Goal: Task Accomplishment & Management: Manage account settings

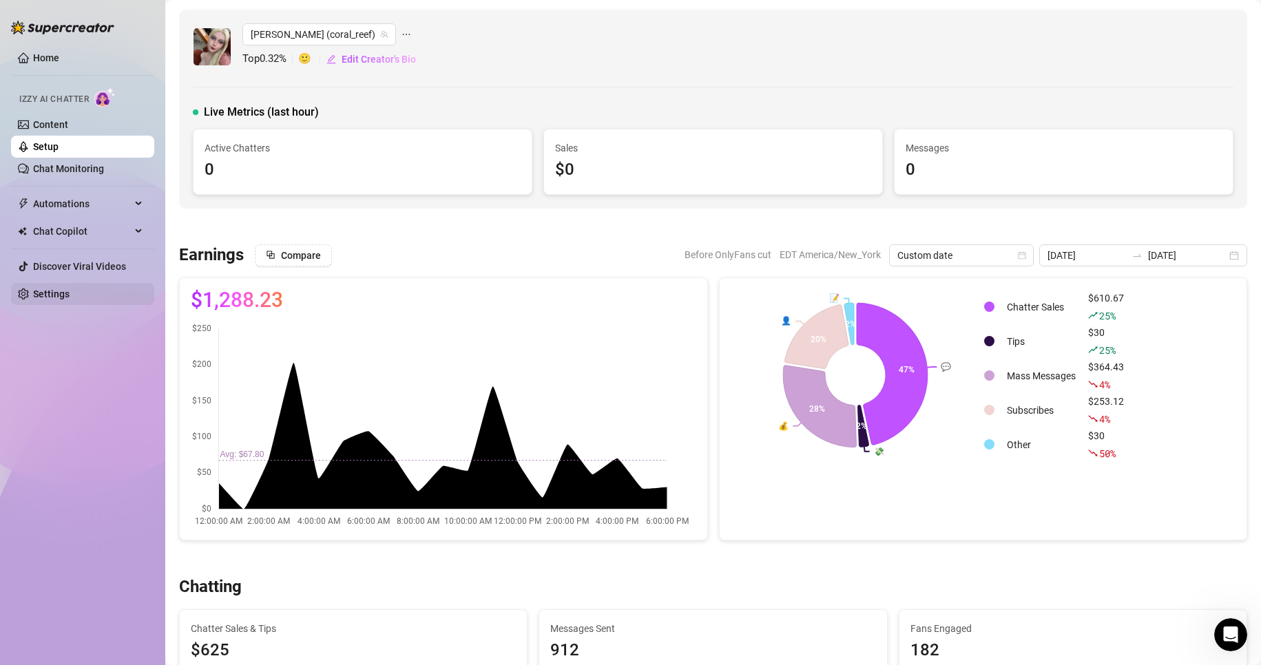
click at [63, 300] on link "Settings" at bounding box center [51, 293] width 36 height 11
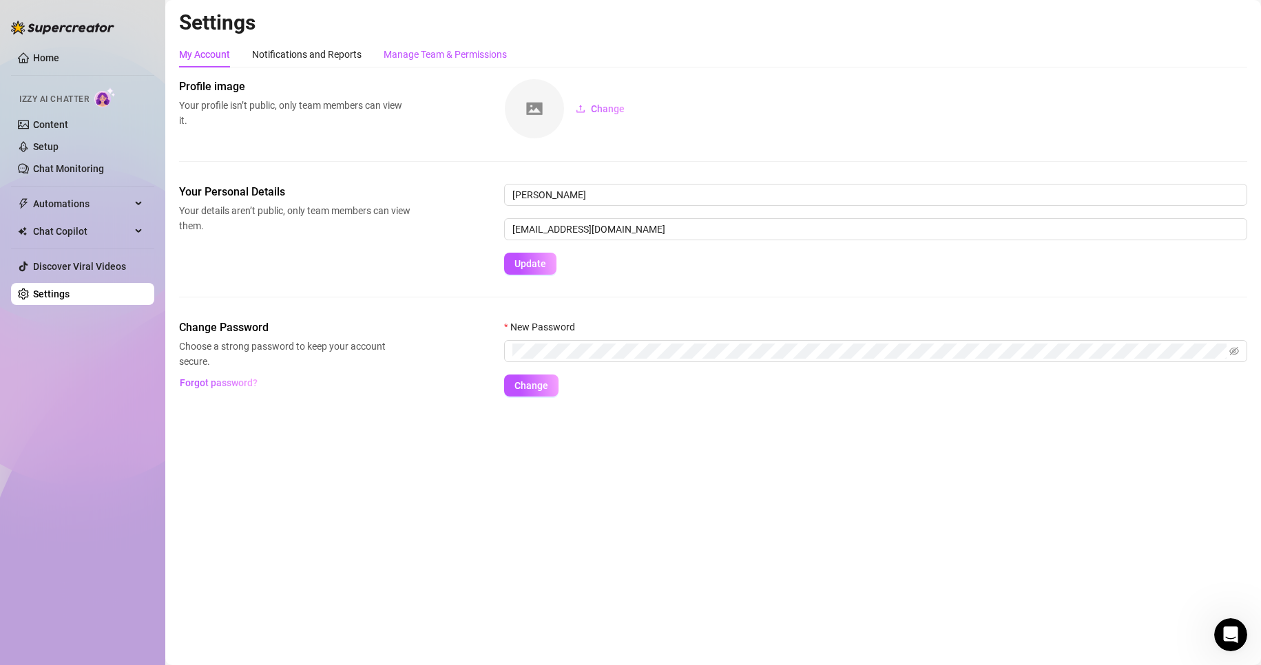
click at [468, 52] on div "Manage Team & Permissions" at bounding box center [445, 54] width 123 height 15
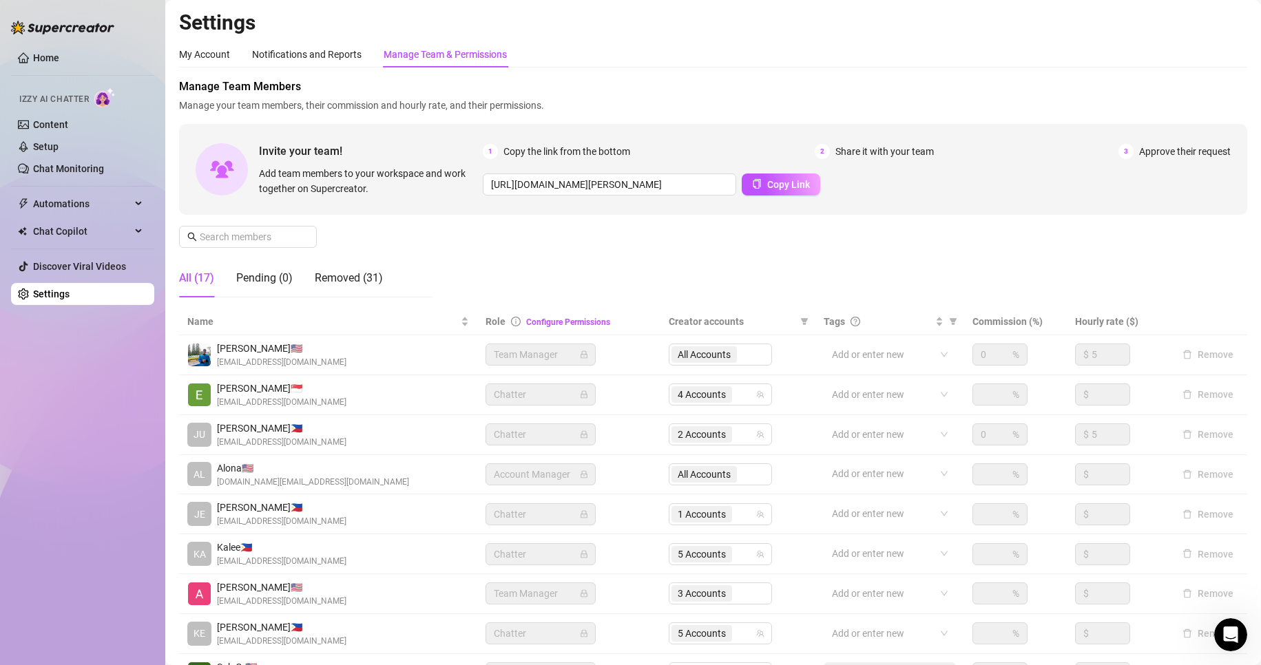
scroll to position [165, 0]
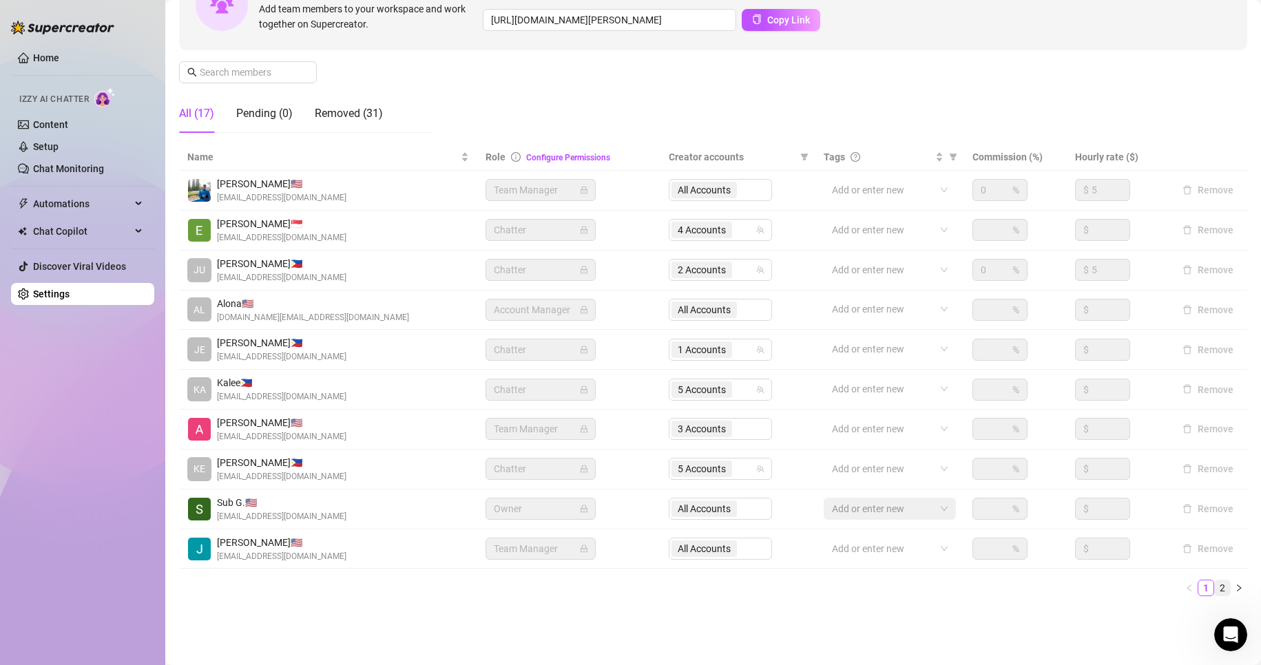
click at [1215, 583] on link "2" at bounding box center [1222, 587] width 15 height 15
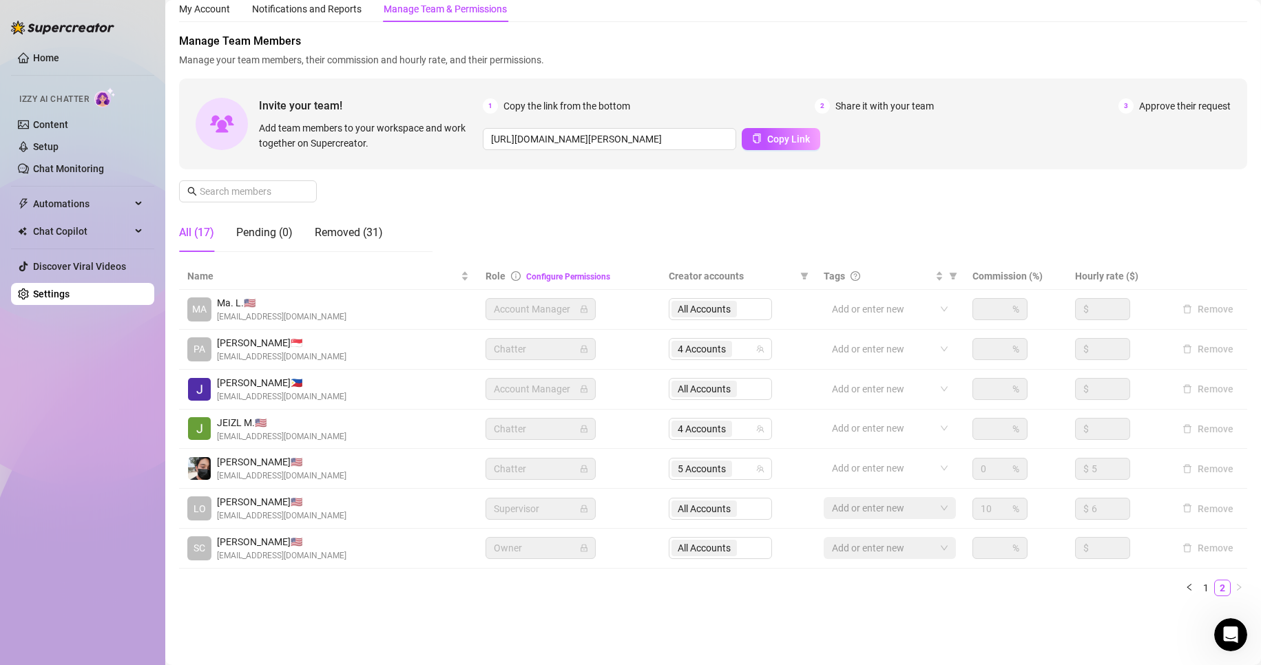
scroll to position [45, 0]
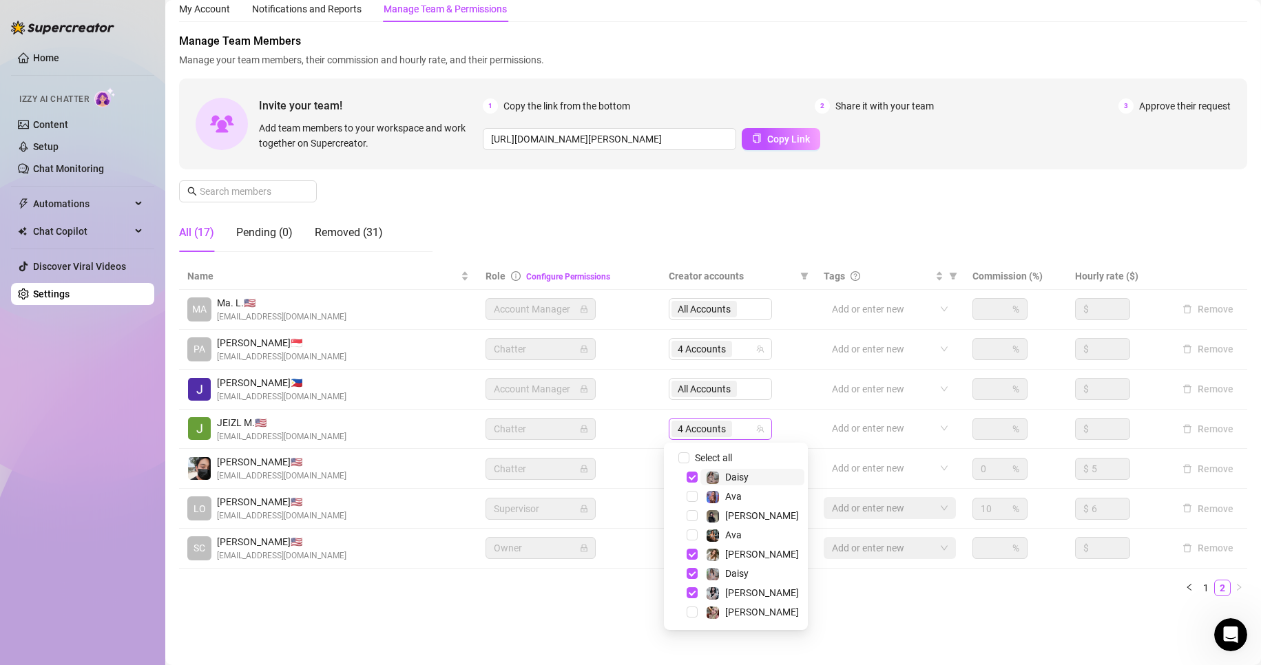
click at [686, 428] on span "4 Accounts" at bounding box center [701, 428] width 48 height 15
click at [691, 478] on span "Select tree node" at bounding box center [691, 477] width 11 height 11
click at [691, 573] on span "Select tree node" at bounding box center [691, 573] width 11 height 11
click at [925, 624] on main "Settings My Account Notifications and Reports Manage Team & Permissions Profile…" at bounding box center [712, 310] width 1095 height 711
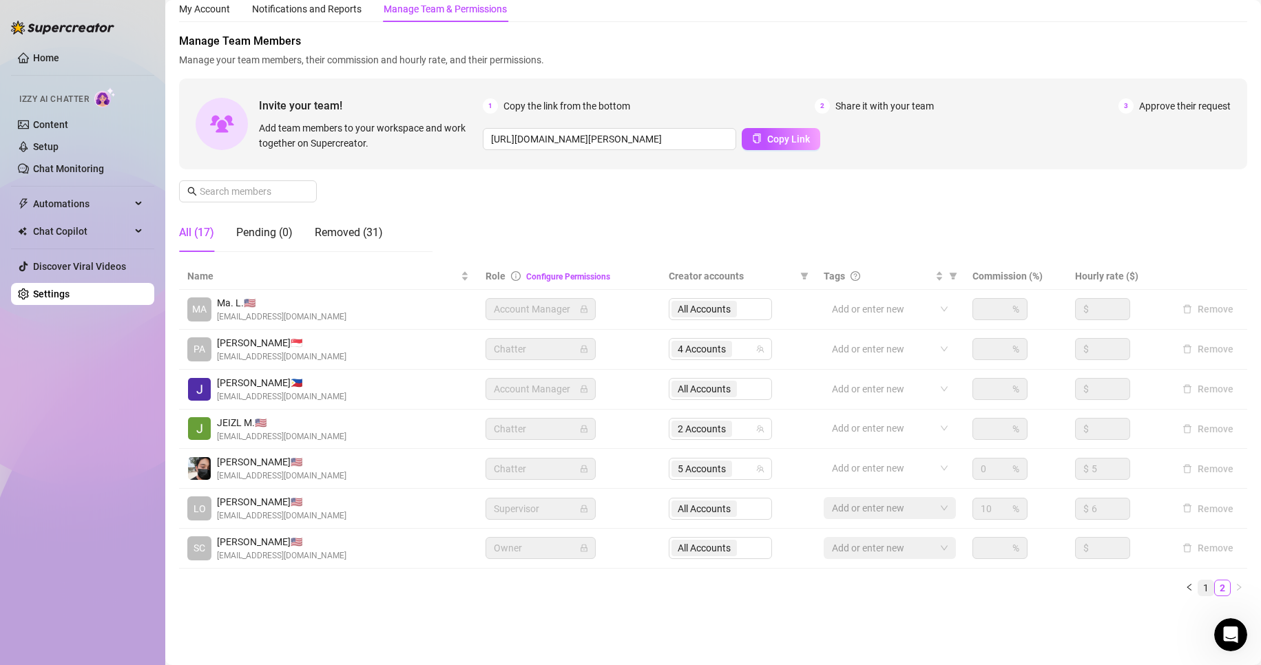
click at [1198, 592] on link "1" at bounding box center [1205, 587] width 15 height 15
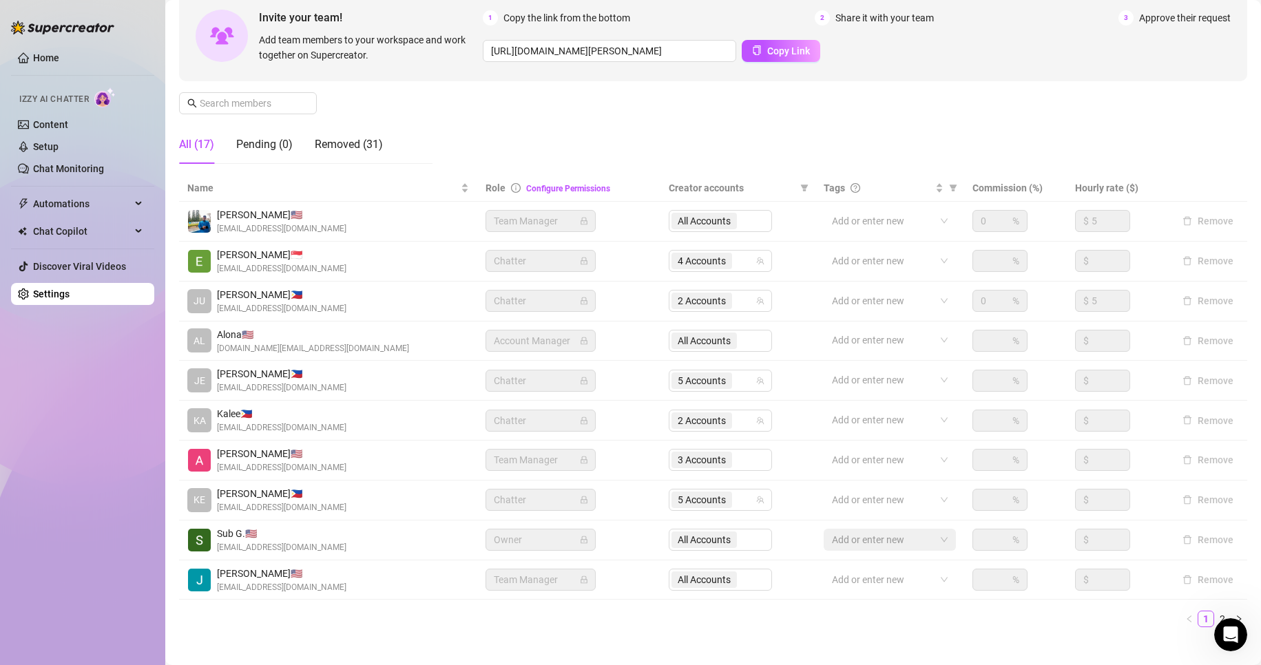
scroll to position [143, 0]
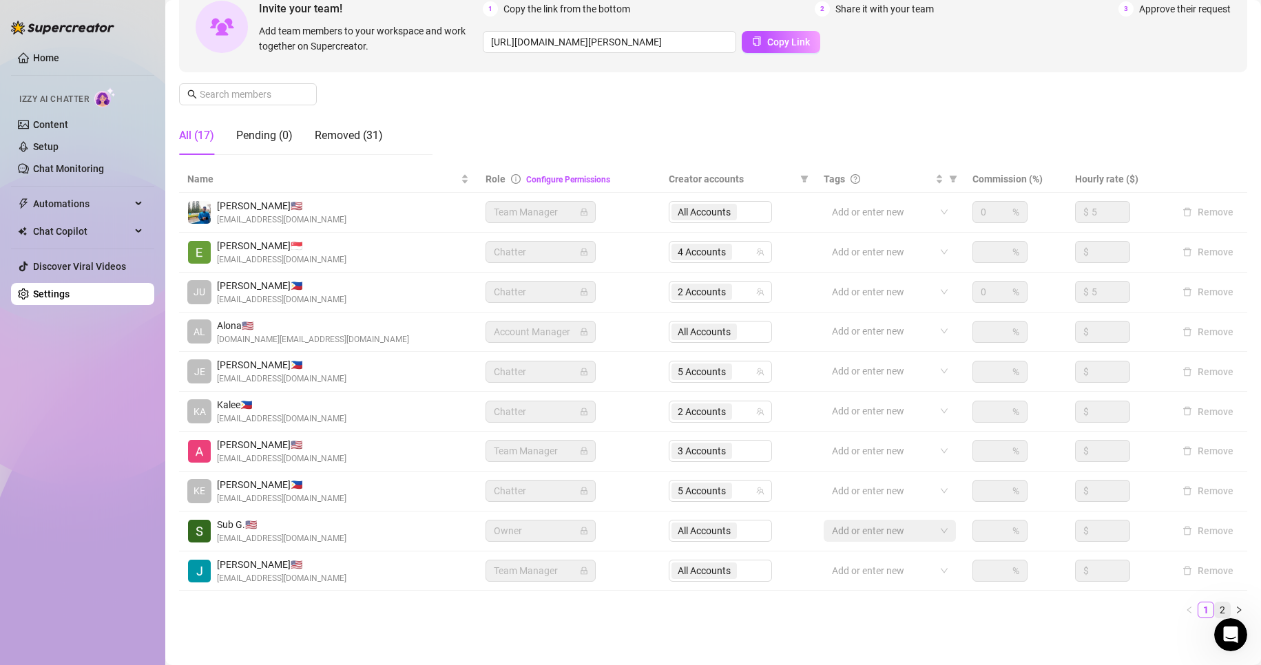
click at [1215, 604] on link "2" at bounding box center [1222, 609] width 15 height 15
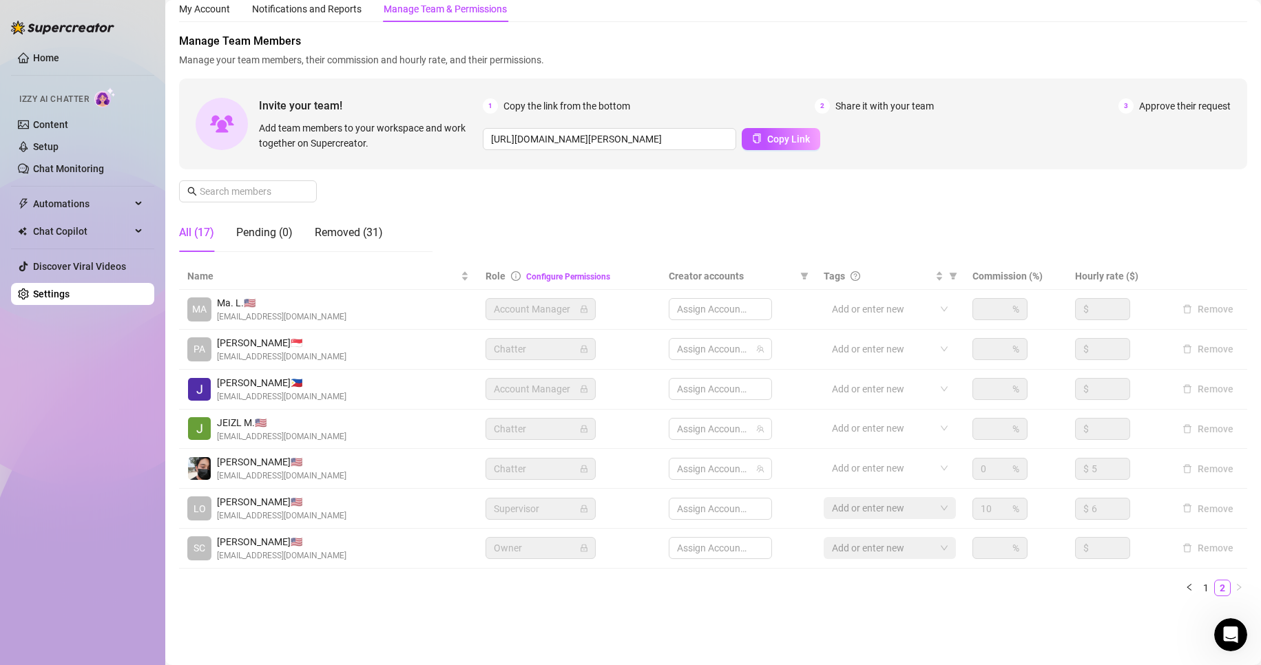
scroll to position [45, 0]
click at [689, 350] on span "4 Accounts" at bounding box center [701, 349] width 48 height 15
click at [552, 623] on div "Settings My Account Notifications and Reports Manage Team & Permissions Profile…" at bounding box center [713, 294] width 1068 height 660
click at [59, 148] on link "Setup" at bounding box center [45, 146] width 25 height 11
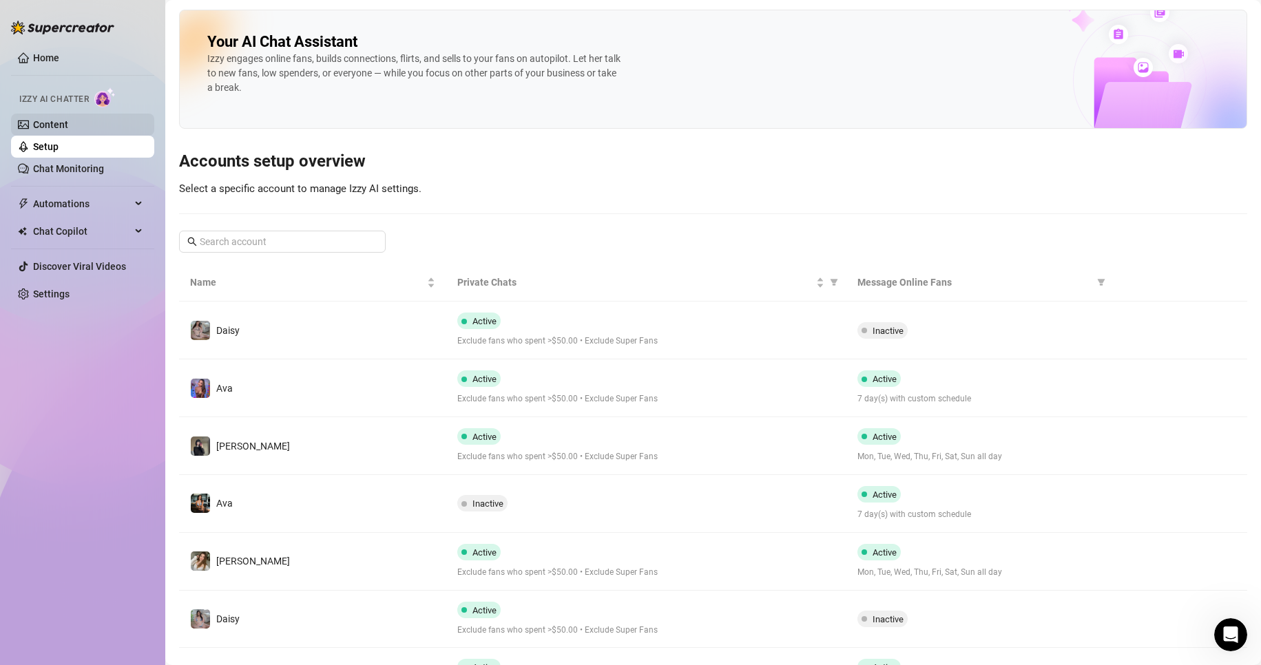
click at [62, 125] on link "Content" at bounding box center [50, 124] width 35 height 11
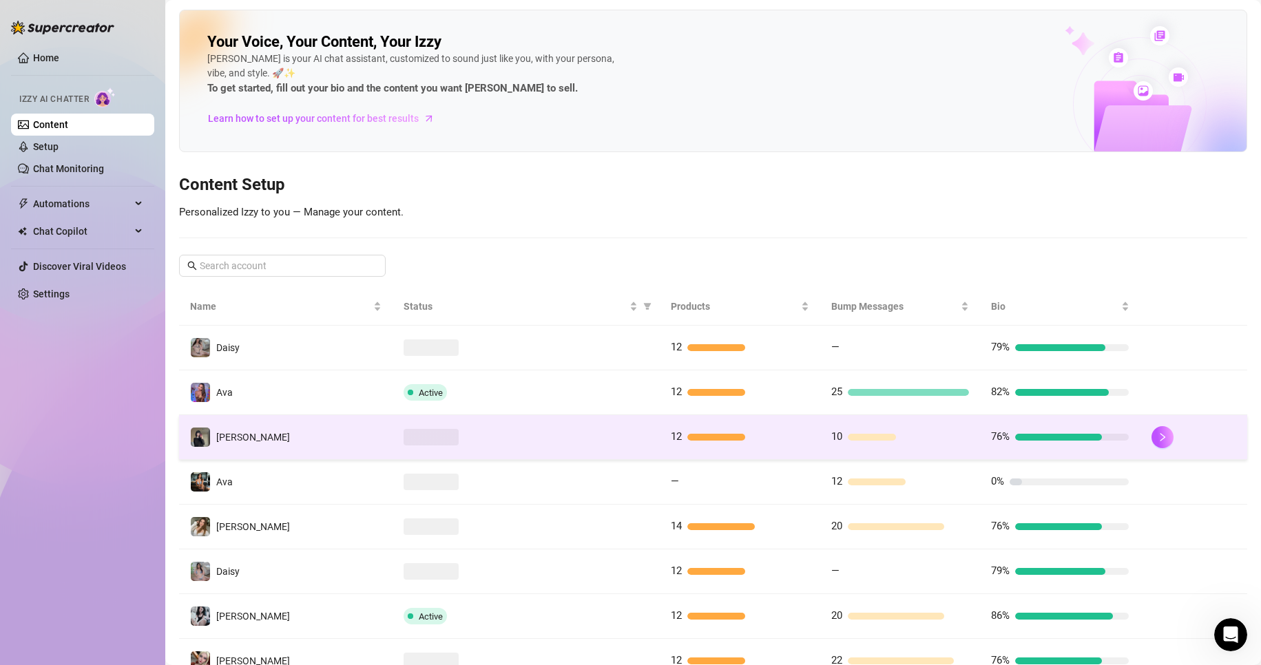
scroll to position [60, 0]
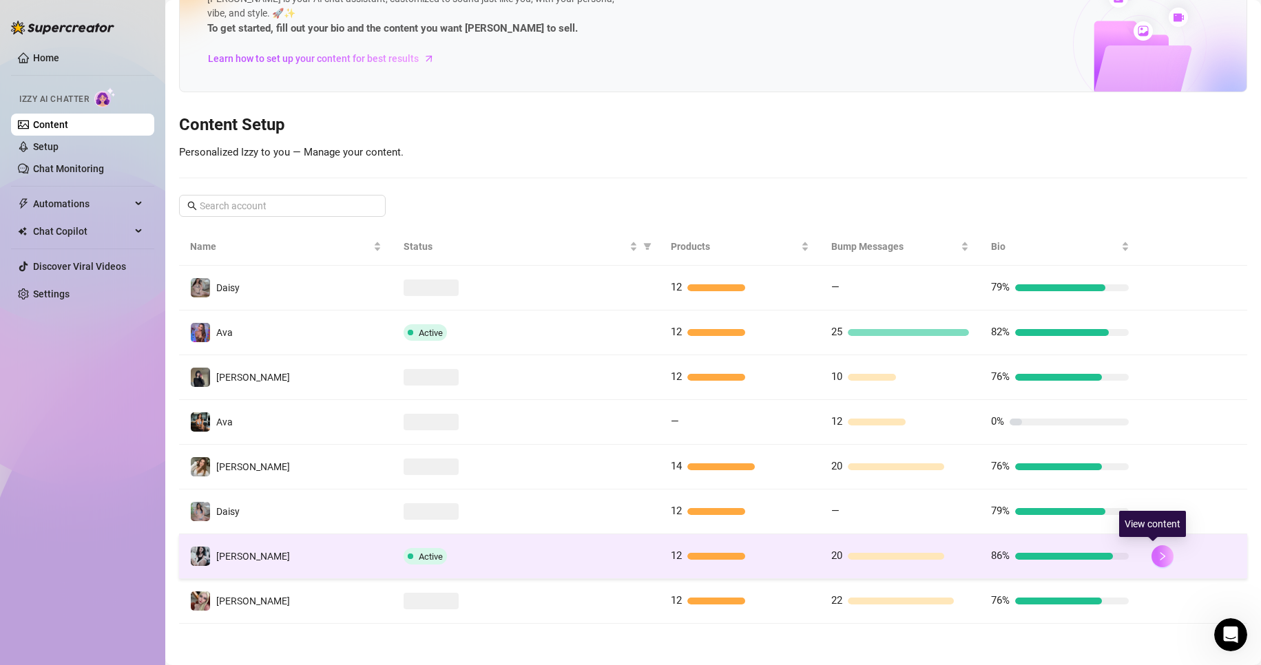
click at [1151, 551] on button "button" at bounding box center [1162, 556] width 22 height 22
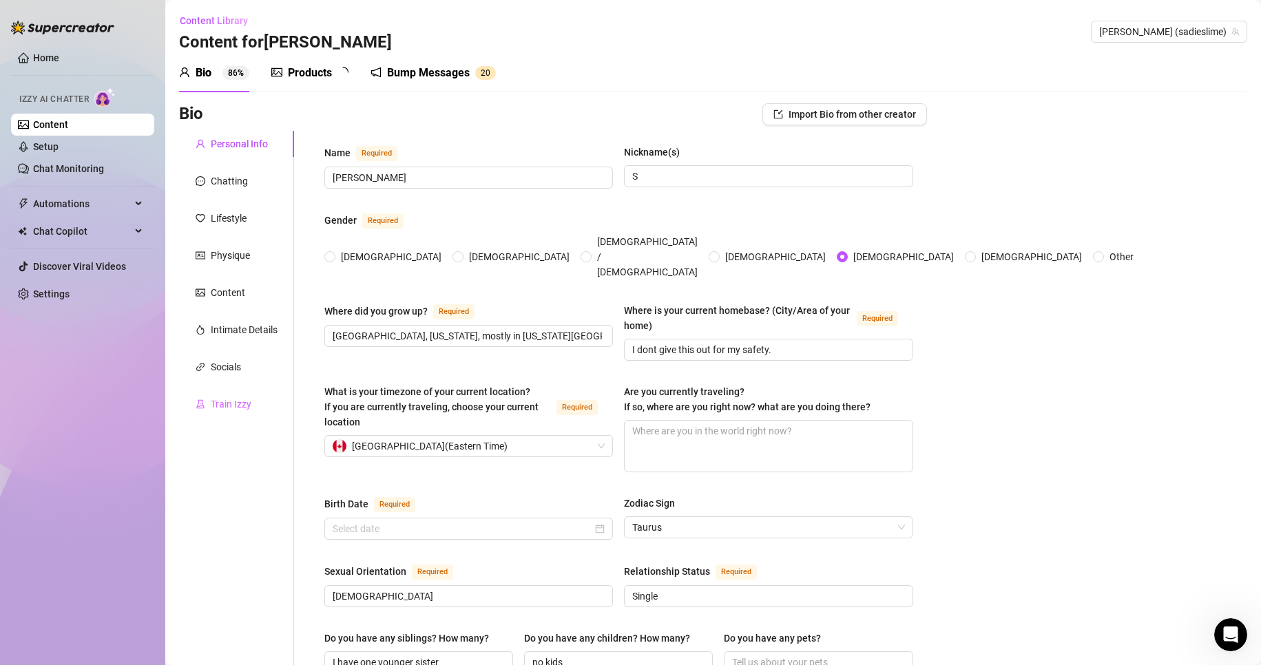
radio input "true"
type input "[DATE]"
click at [229, 400] on div "Train Izzy" at bounding box center [231, 404] width 41 height 15
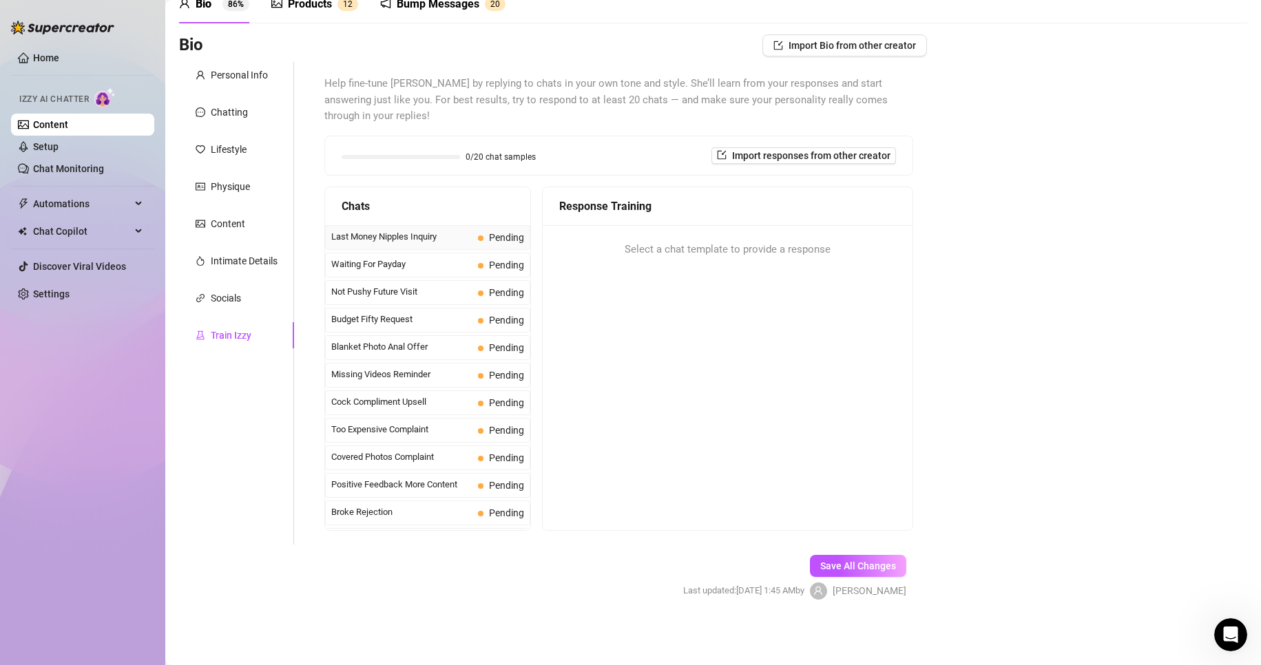
click at [397, 239] on span "Last Money Nipples Inquiry" at bounding box center [401, 237] width 141 height 14
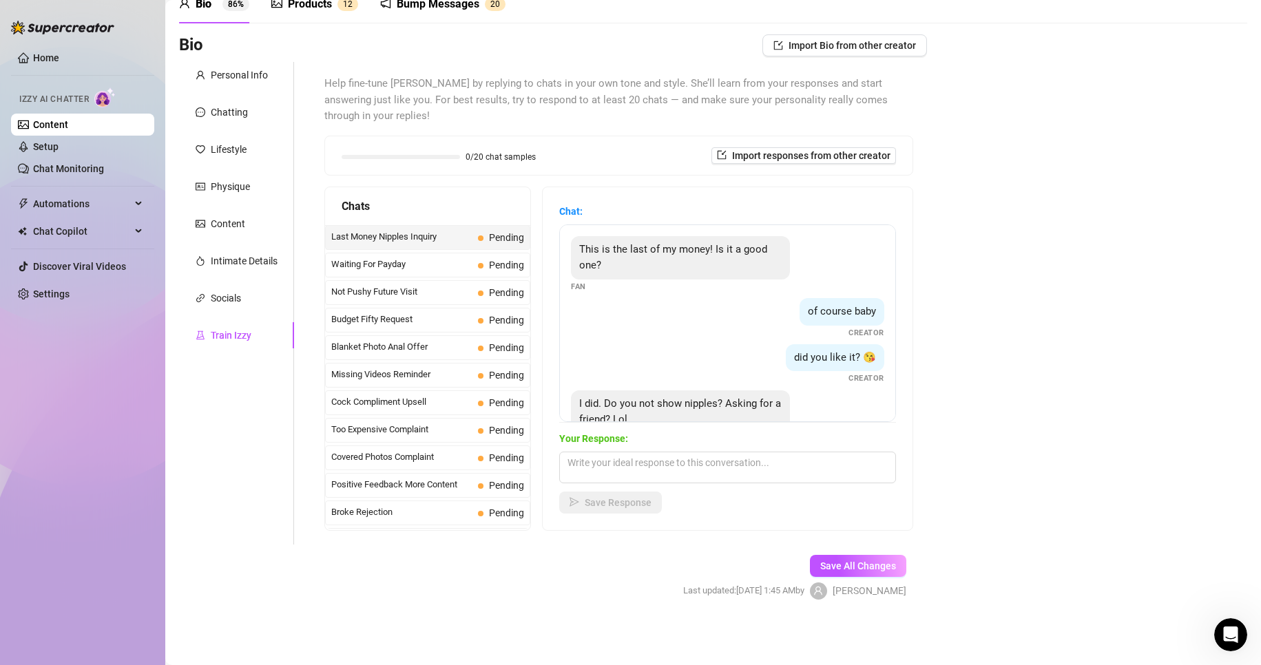
scroll to position [42, 0]
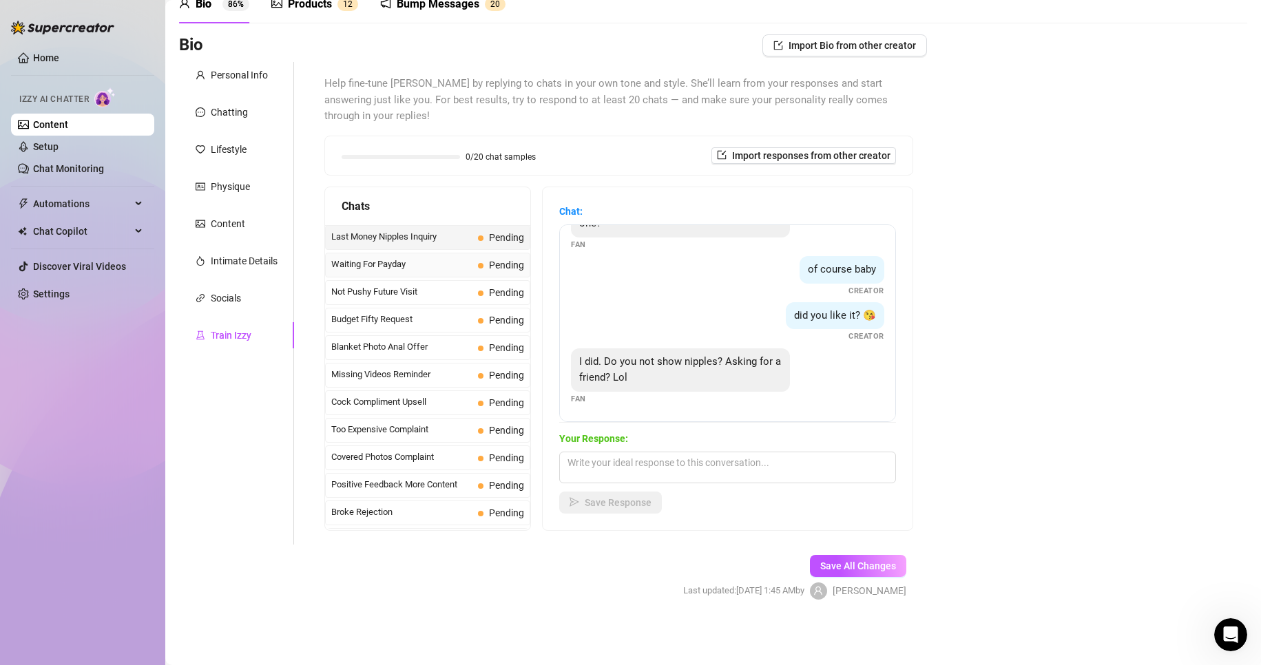
click at [381, 265] on span "Waiting For Payday" at bounding box center [401, 265] width 141 height 14
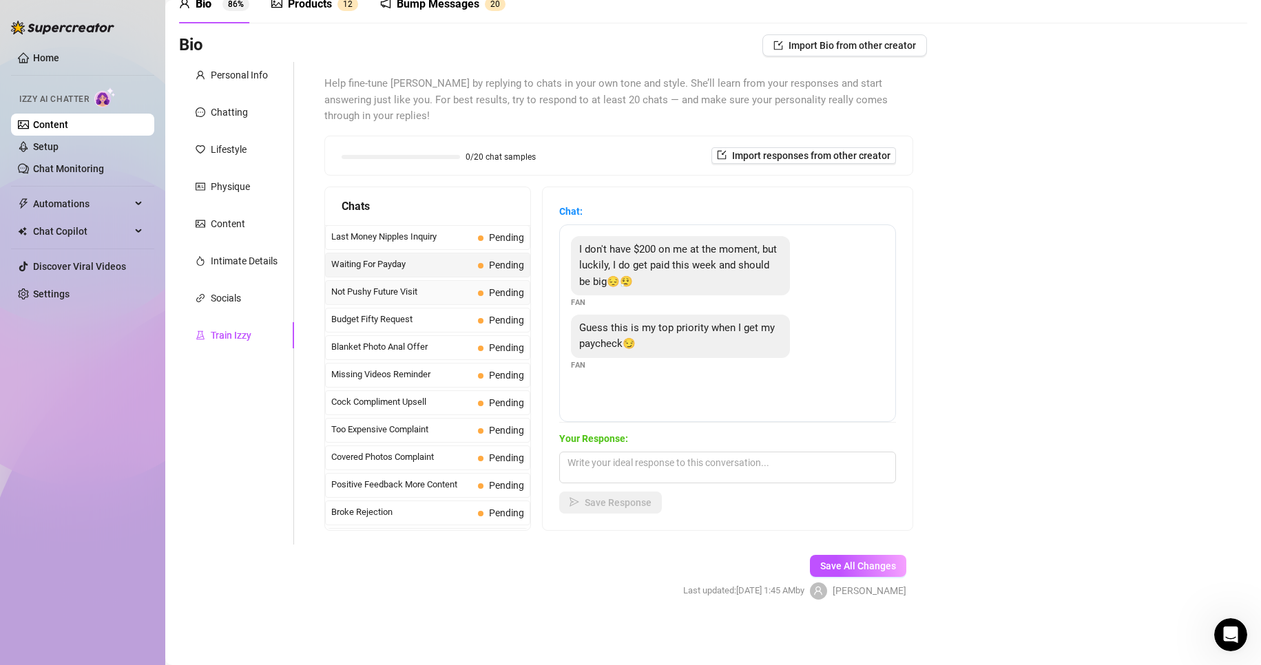
click at [429, 291] on span "Not Pushy Future Visit" at bounding box center [401, 292] width 141 height 14
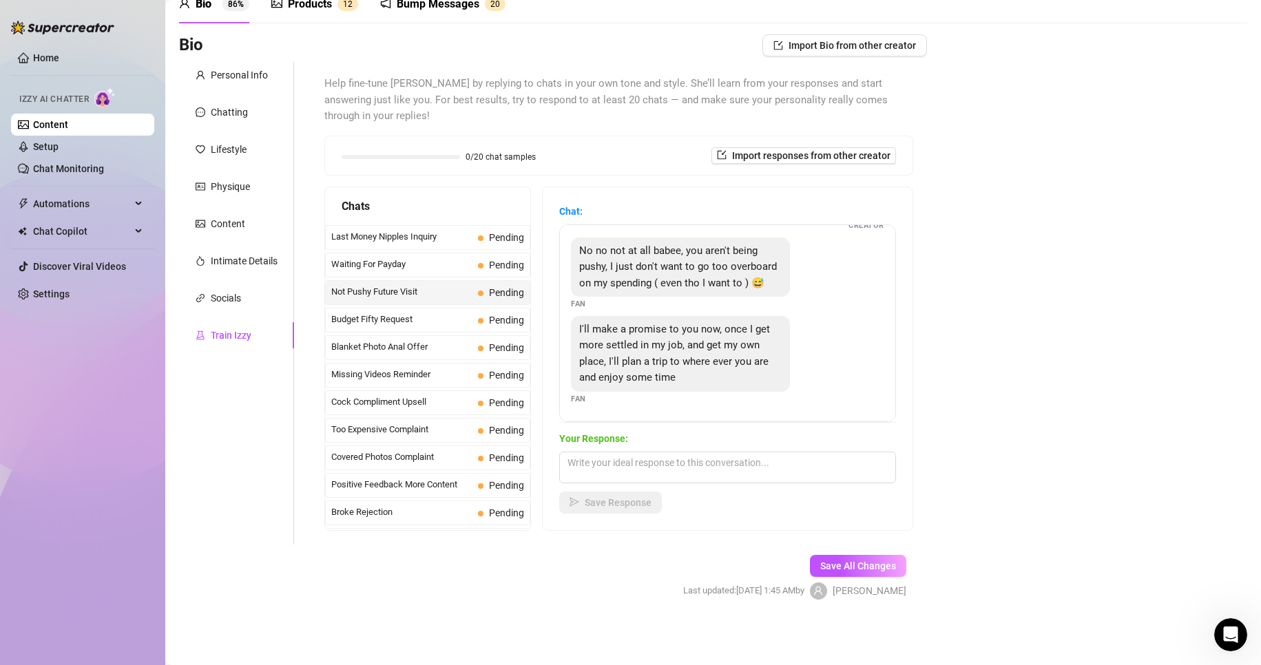
scroll to position [0, 0]
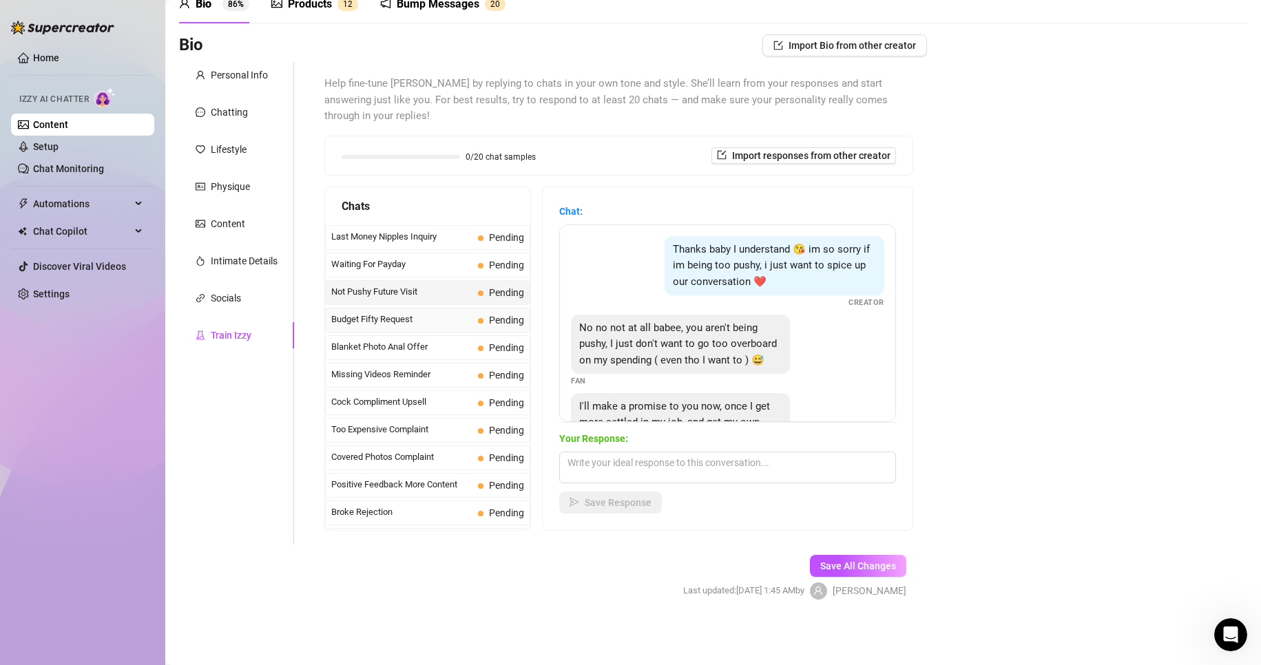
click at [445, 315] on span "Budget Fifty Request" at bounding box center [401, 320] width 141 height 14
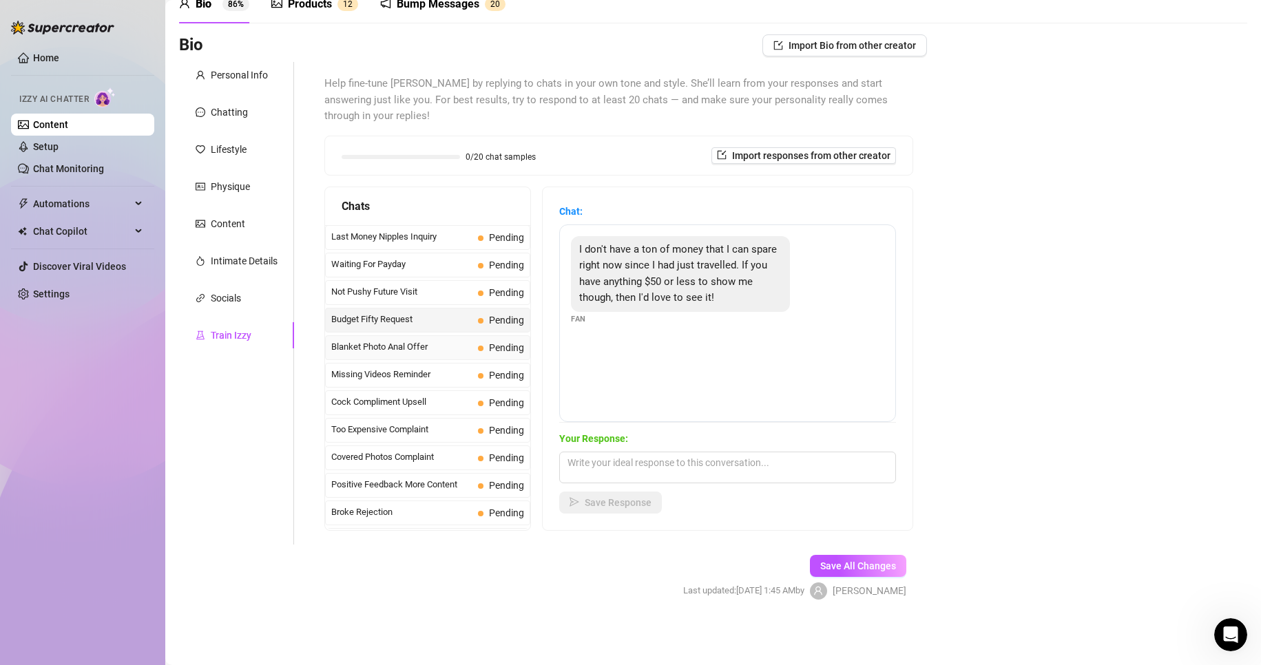
click at [416, 353] on span "Blanket Photo Anal Offer" at bounding box center [401, 347] width 141 height 14
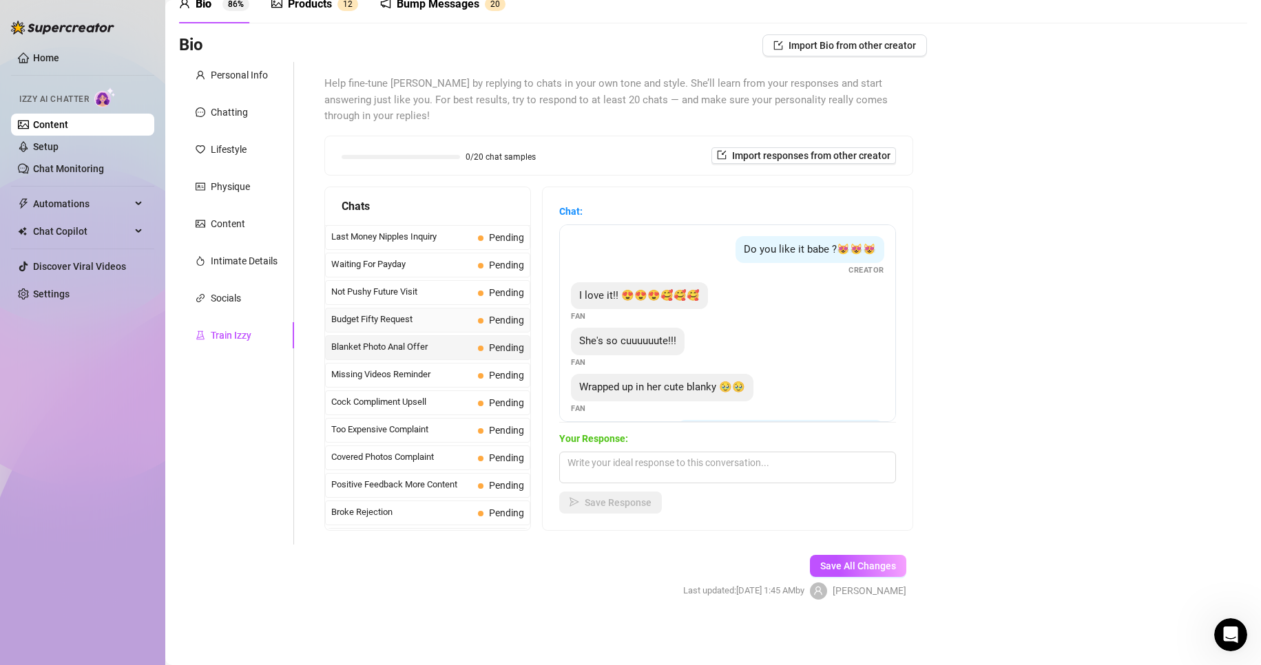
click at [416, 322] on span "Budget Fifty Request" at bounding box center [401, 320] width 141 height 14
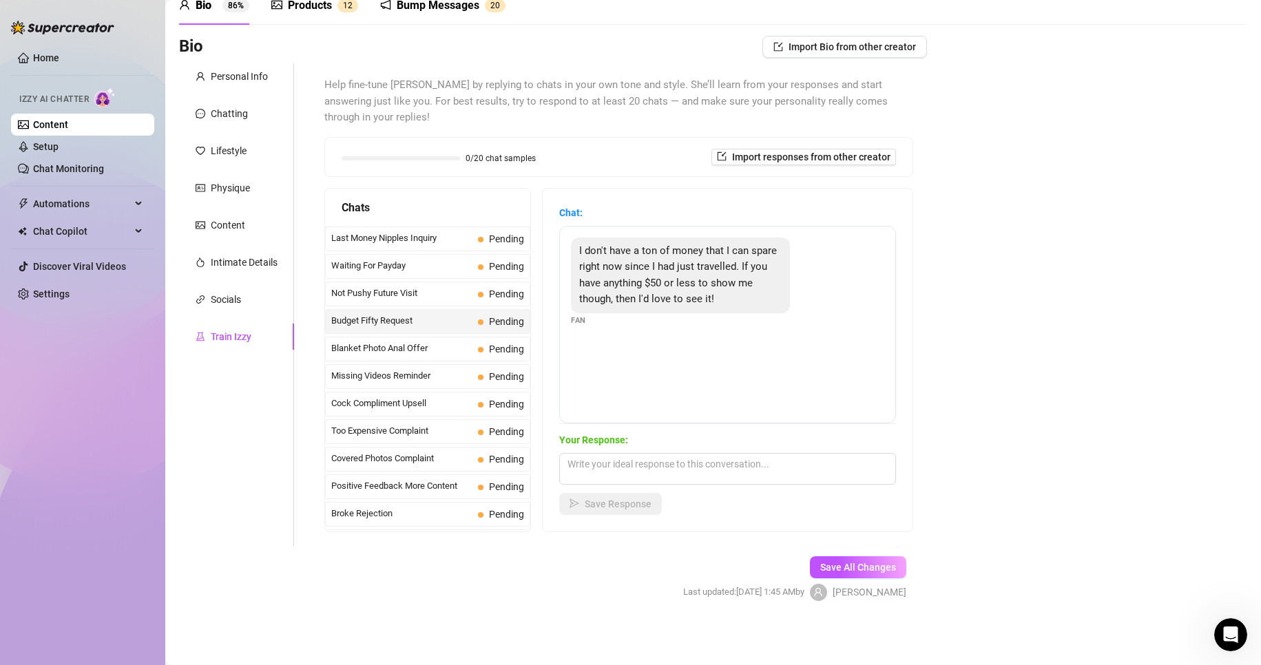
scroll to position [69, 0]
click at [409, 353] on span "Blanket Photo Anal Offer" at bounding box center [401, 347] width 141 height 14
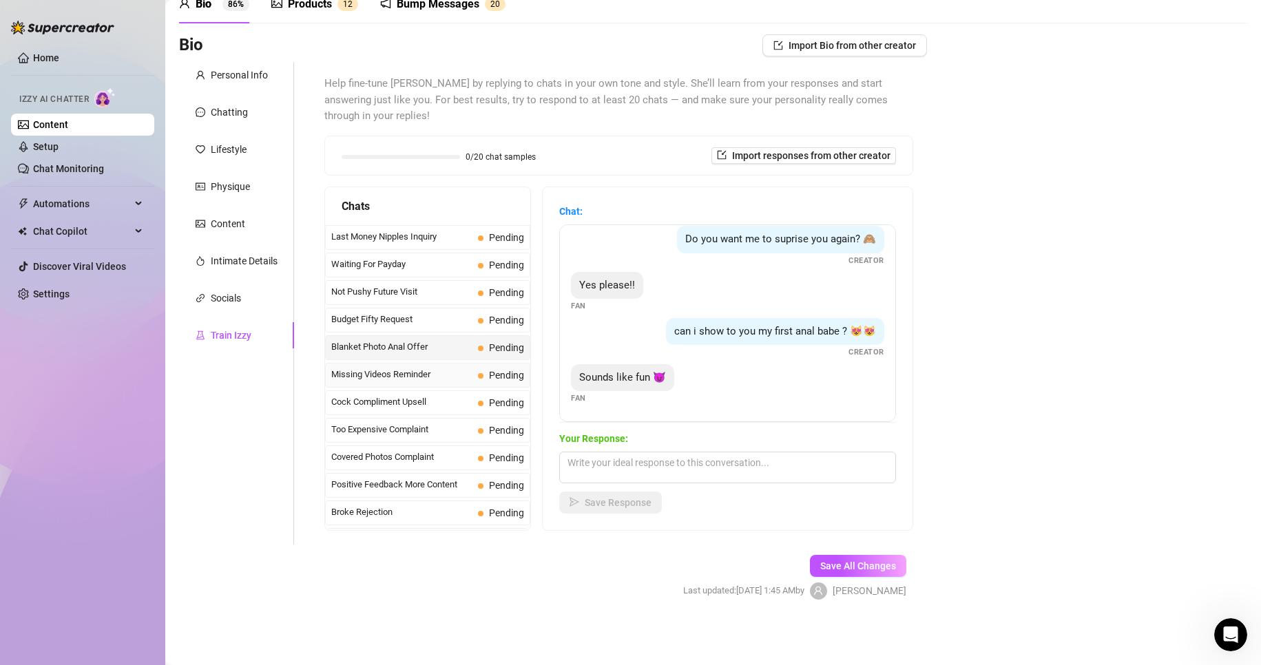
click at [432, 375] on span "Missing Videos Reminder" at bounding box center [401, 375] width 141 height 14
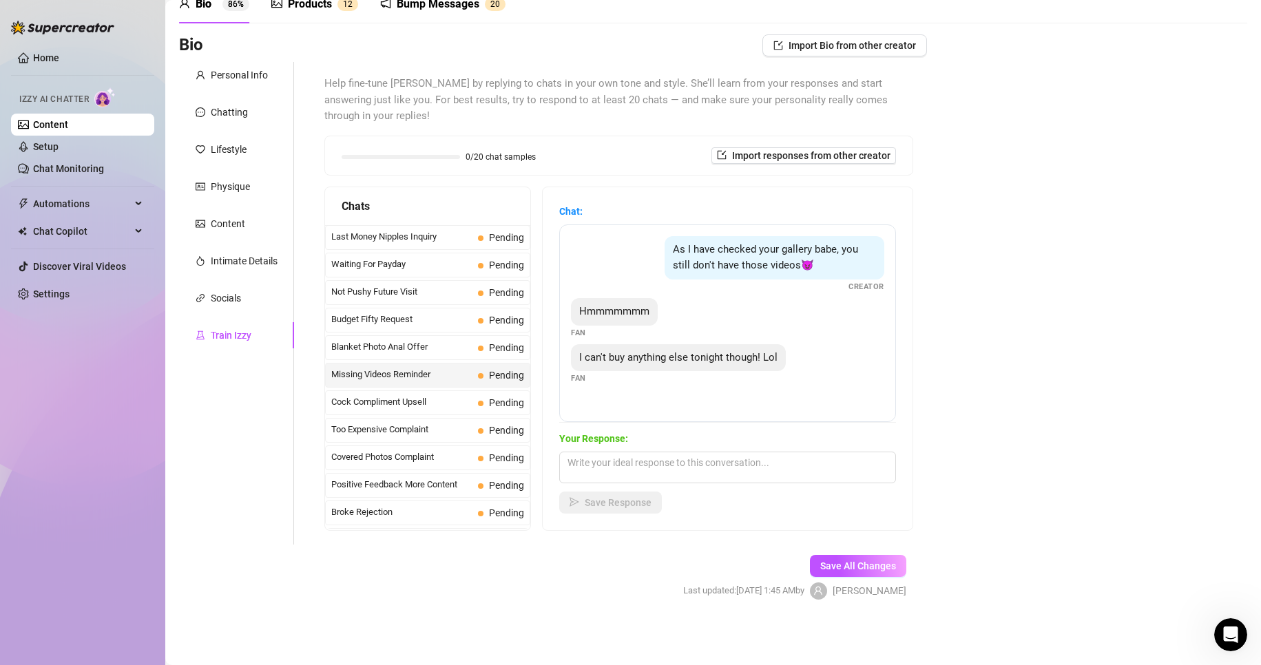
scroll to position [0, 0]
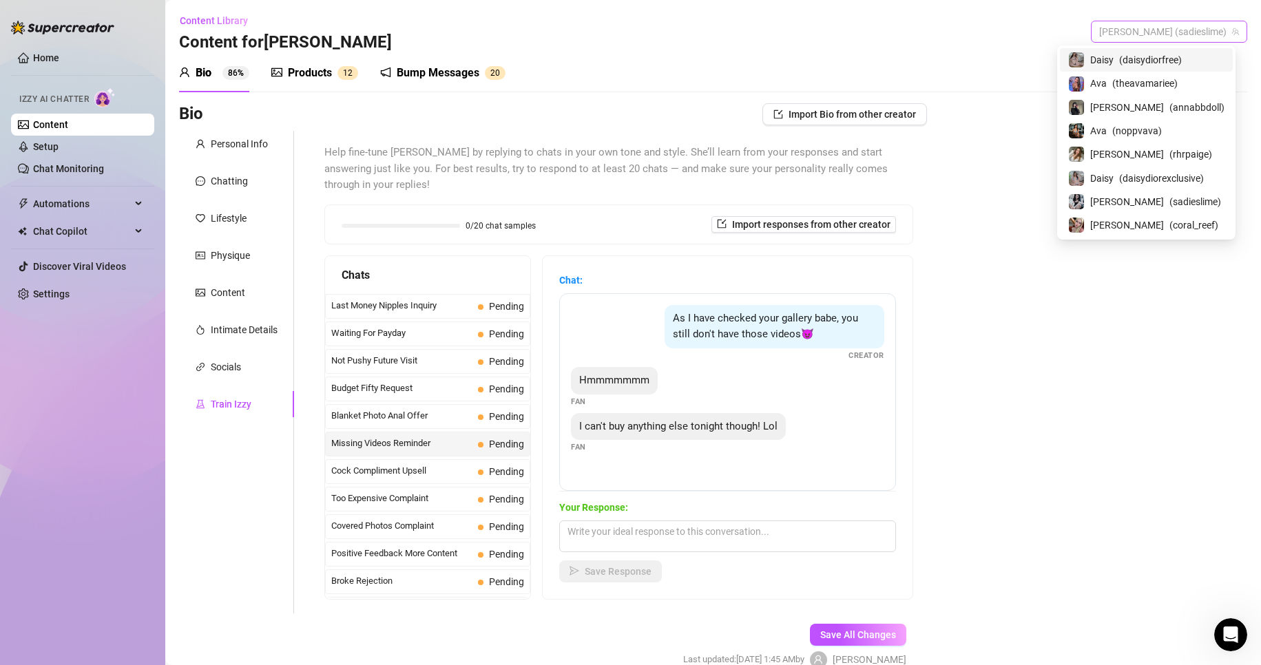
click at [1176, 39] on span "[PERSON_NAME] (sadieslime)" at bounding box center [1169, 31] width 140 height 21
click at [1122, 221] on span "[PERSON_NAME]" at bounding box center [1127, 225] width 74 height 15
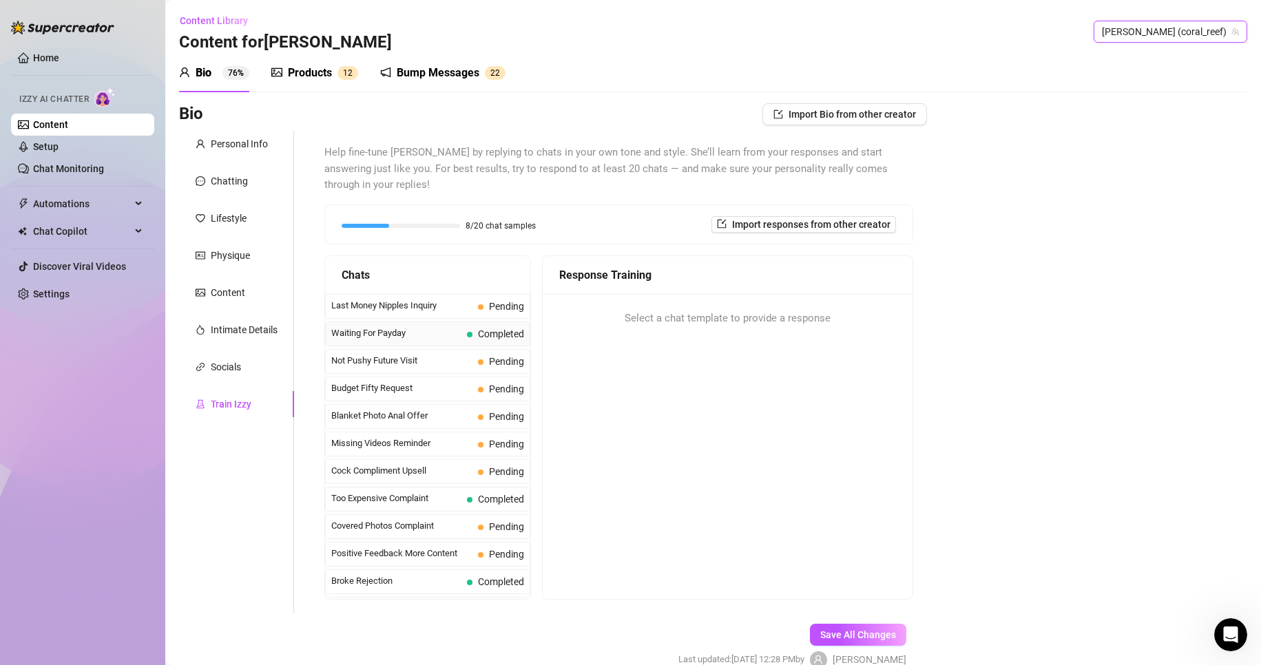
click at [404, 336] on span "Waiting For Payday" at bounding box center [396, 333] width 130 height 14
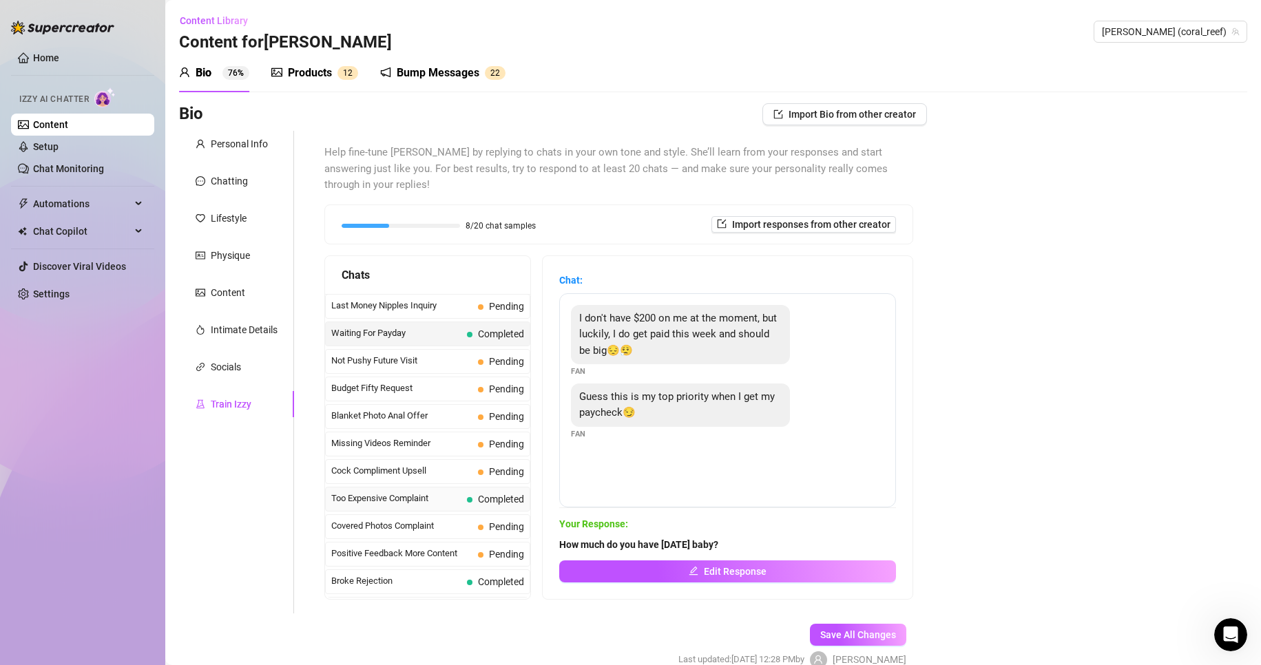
click at [392, 505] on span "Too Expensive Complaint" at bounding box center [396, 499] width 130 height 14
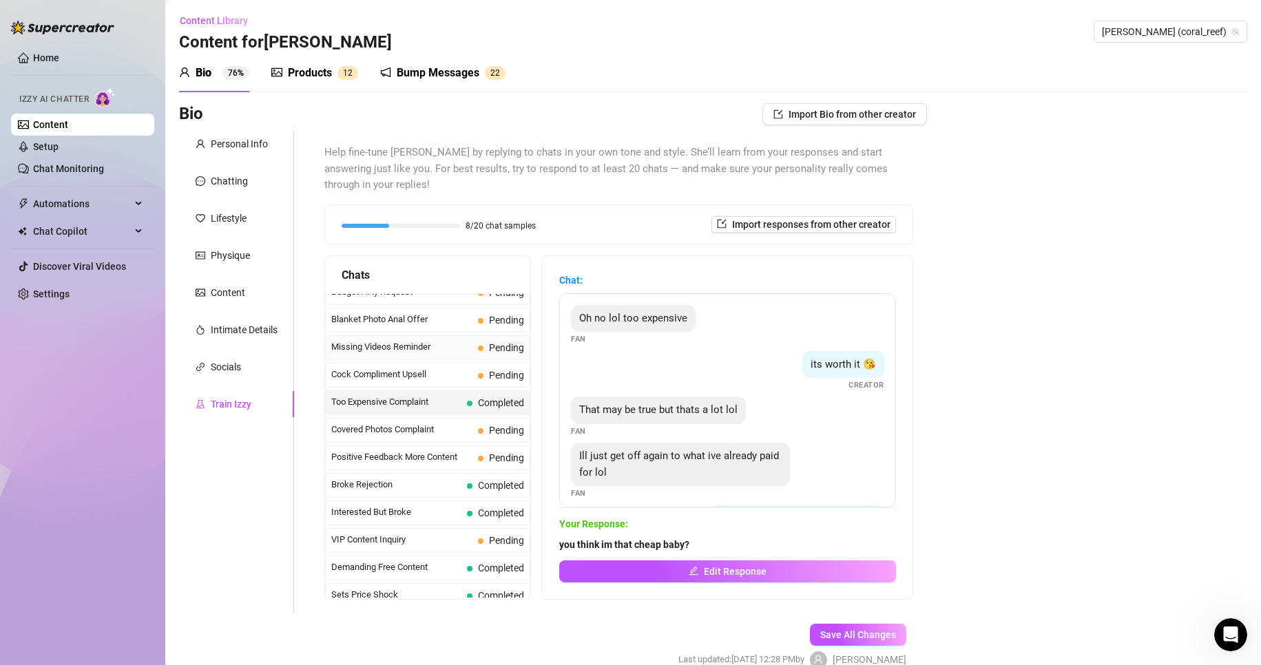
scroll to position [99, 0]
click at [423, 479] on span "Broke Rejection" at bounding box center [396, 482] width 130 height 14
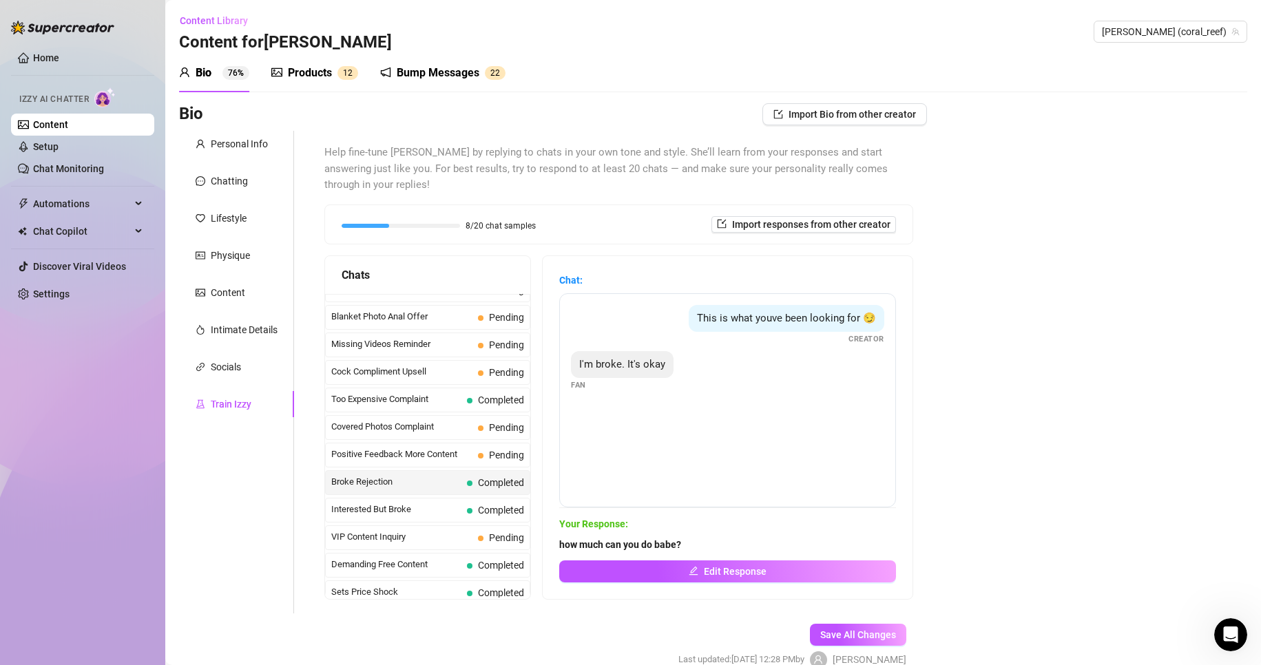
scroll to position [121, 0]
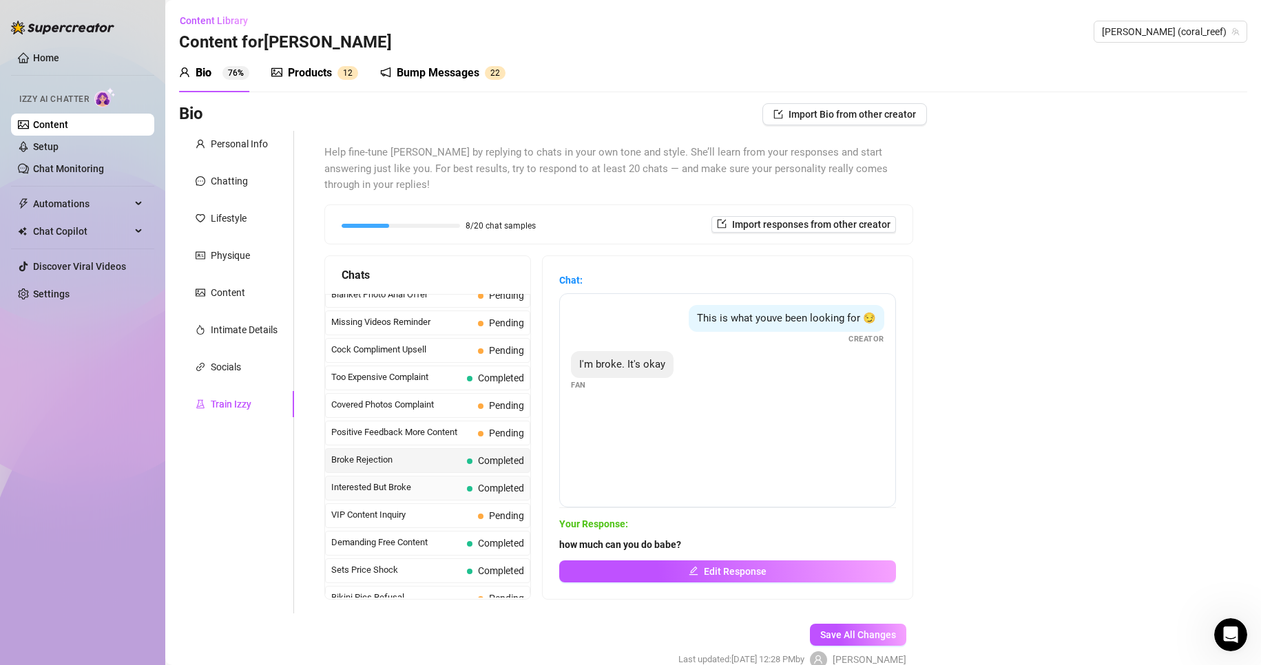
click at [419, 485] on span "Interested But Broke" at bounding box center [396, 488] width 130 height 14
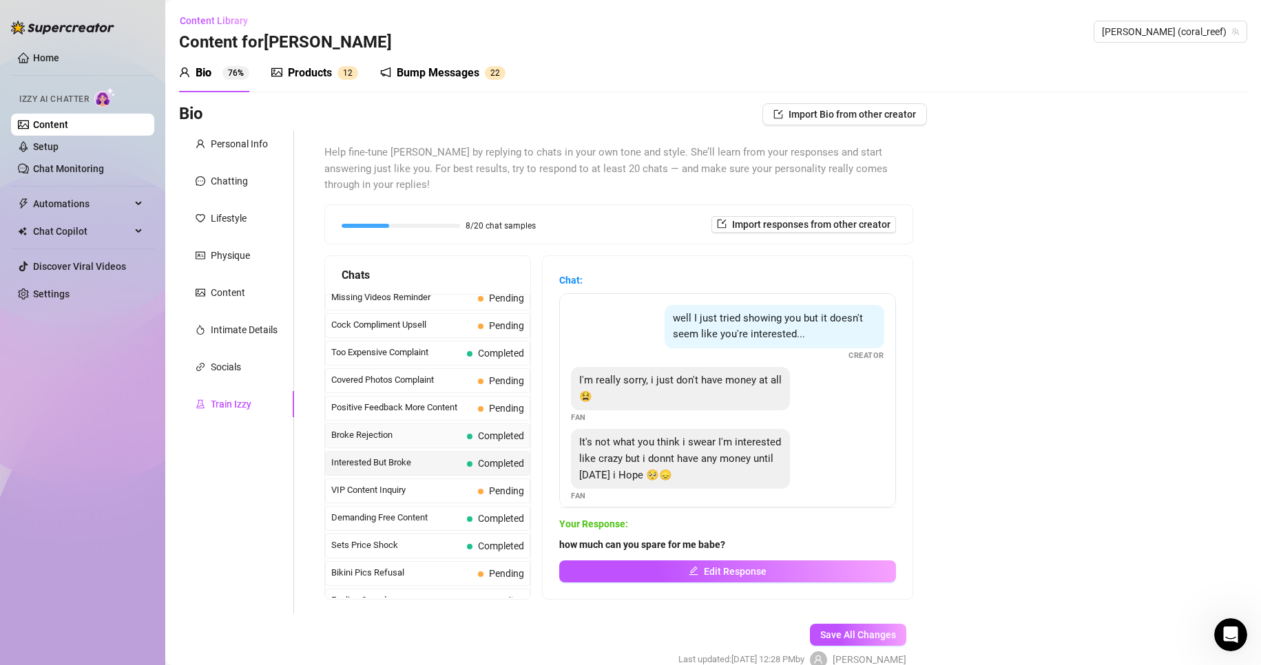
scroll to position [149, 0]
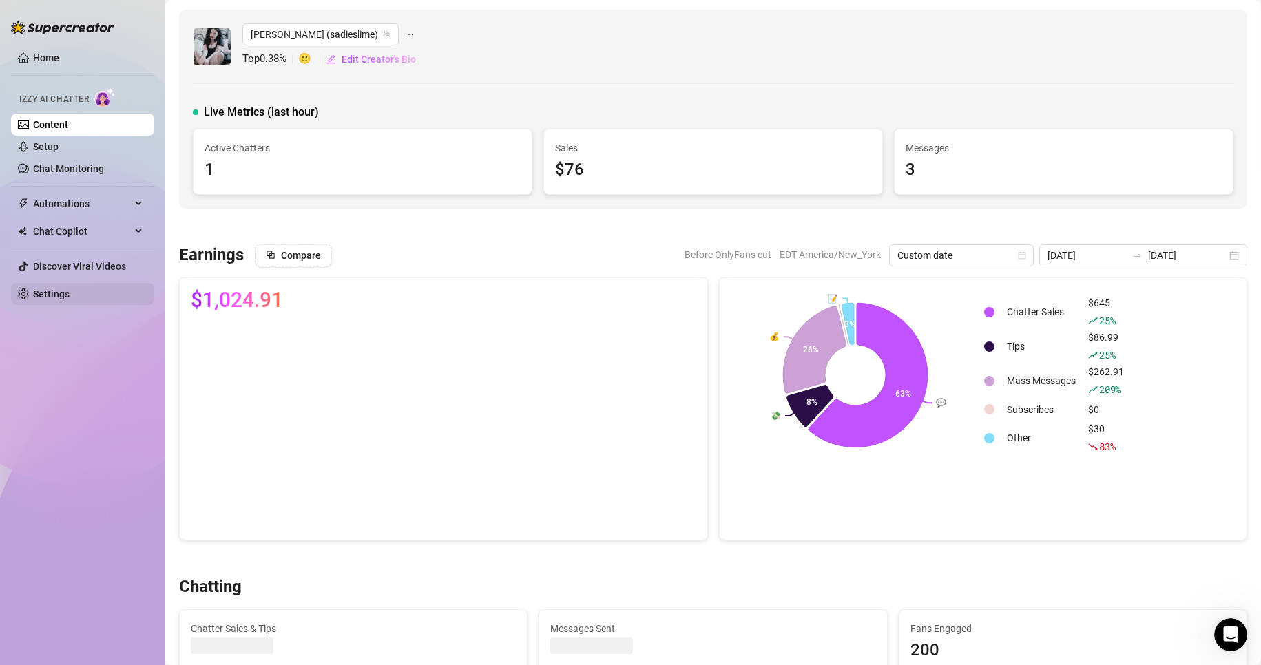
click at [67, 289] on link "Settings" at bounding box center [51, 293] width 36 height 11
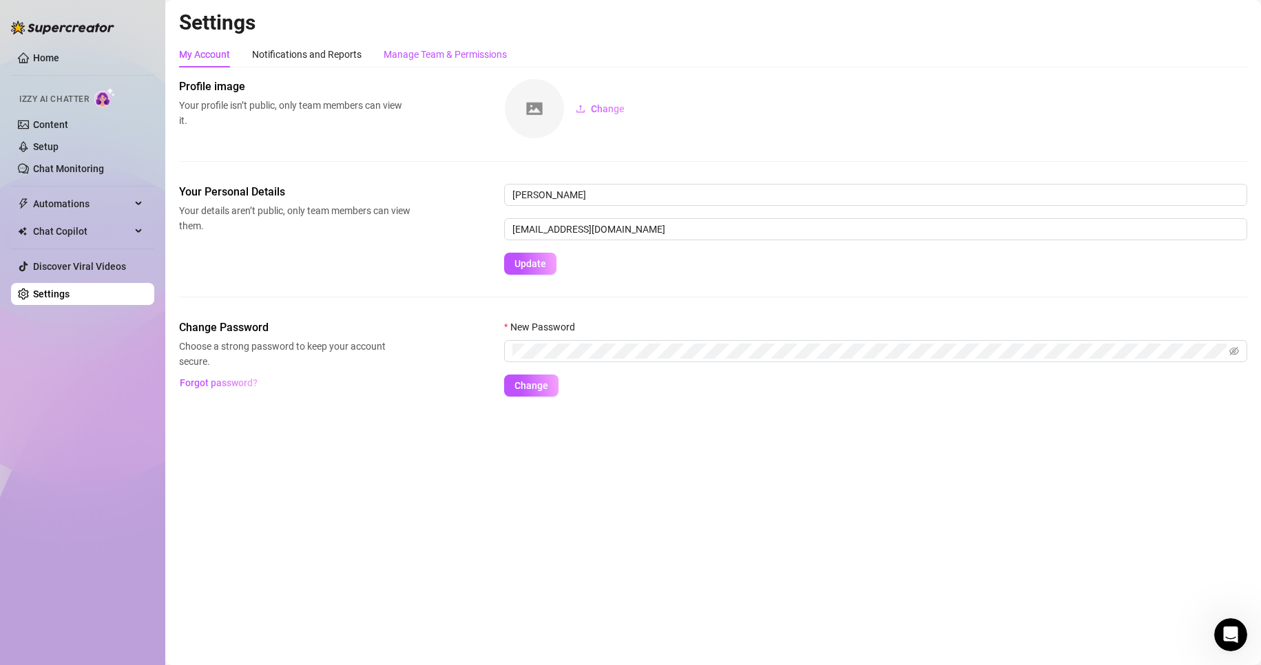
click at [432, 52] on div "Manage Team & Permissions" at bounding box center [445, 54] width 123 height 15
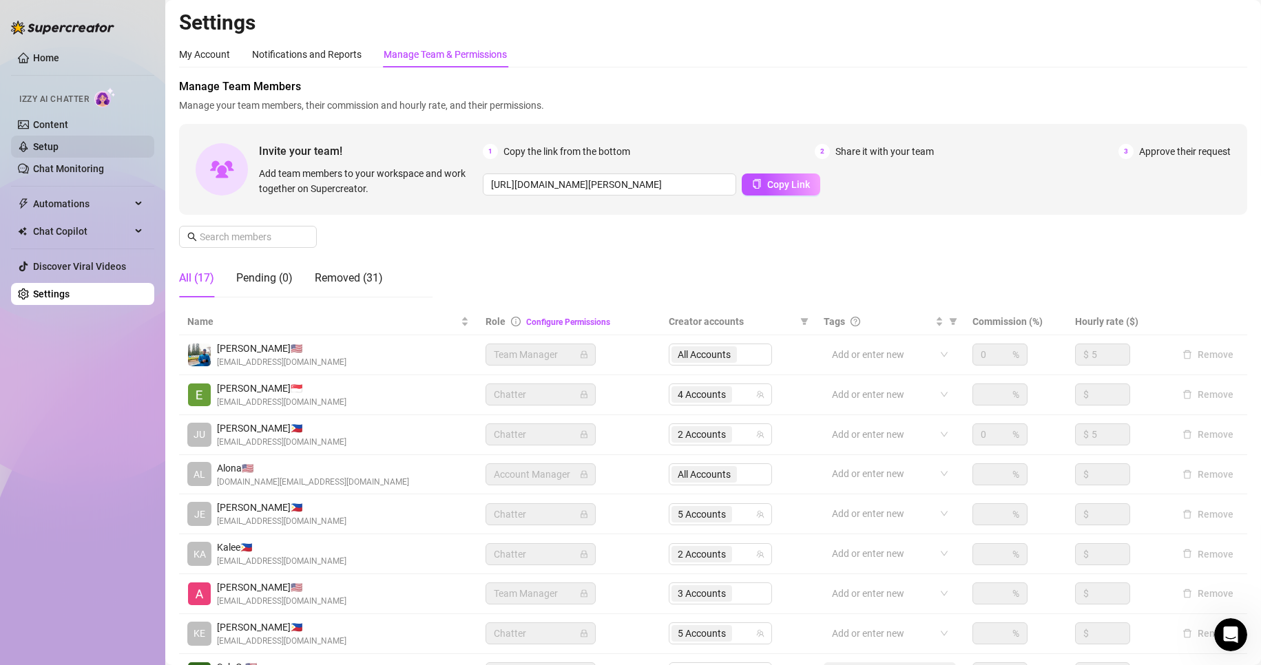
click at [59, 141] on link "Setup" at bounding box center [45, 146] width 25 height 11
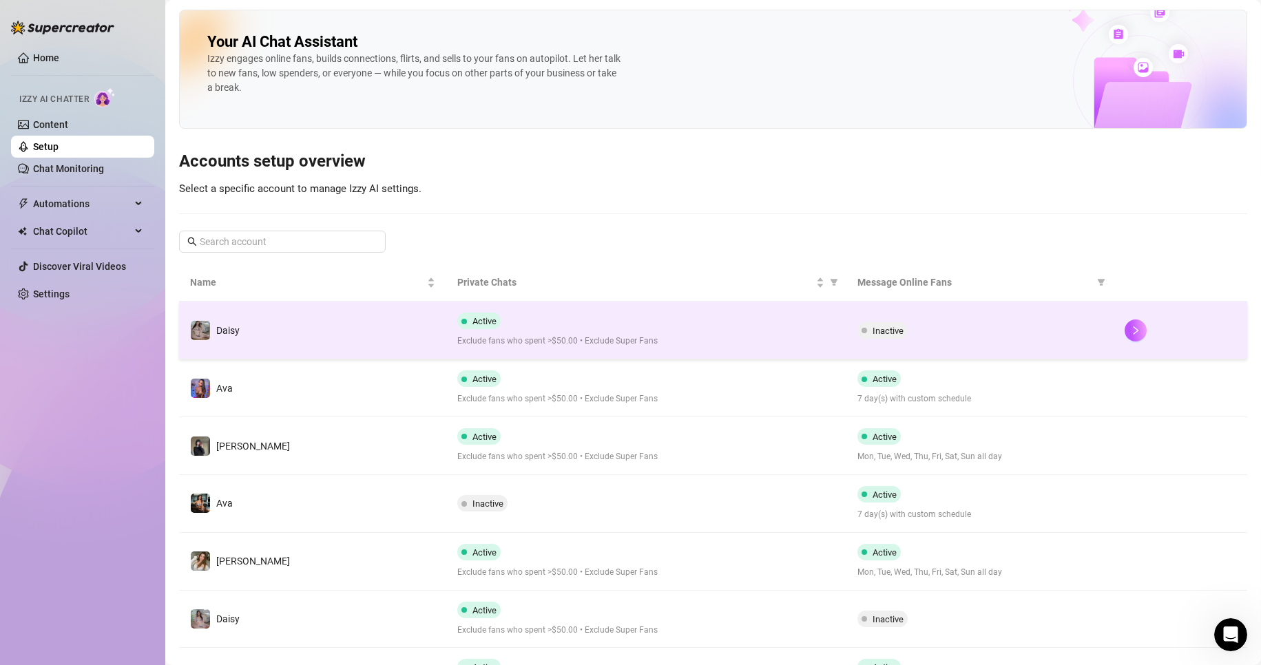
scroll to position [140, 0]
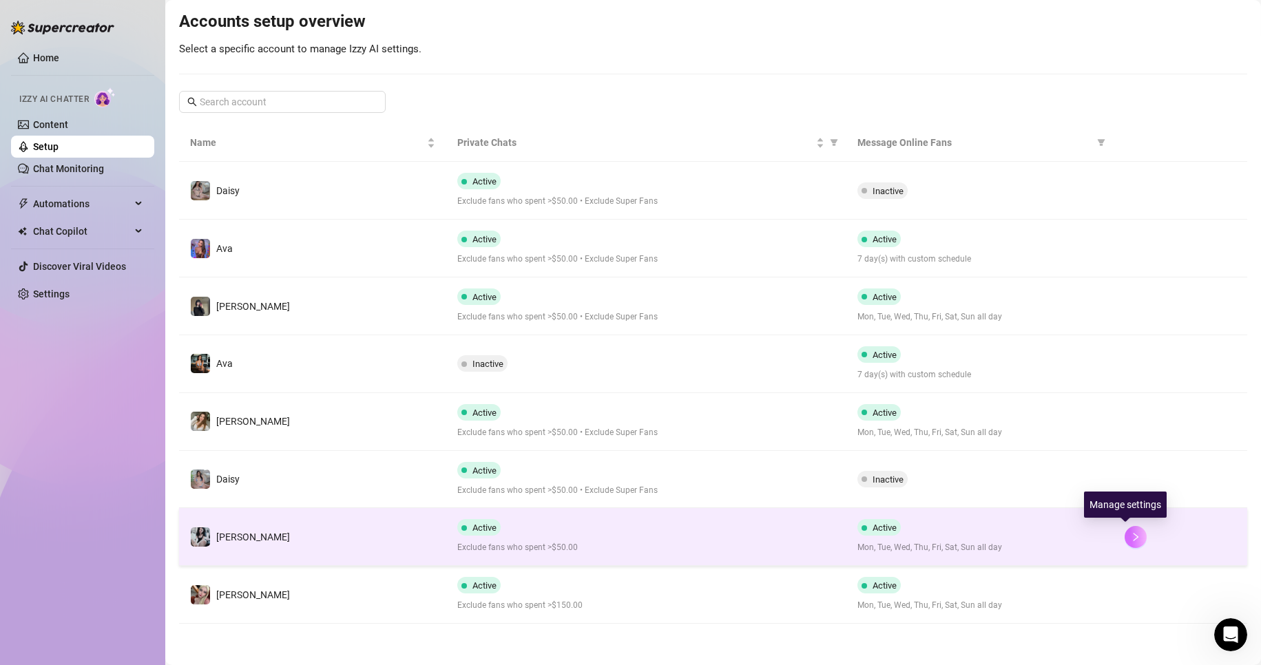
click at [1131, 532] on icon "right" at bounding box center [1136, 537] width 10 height 10
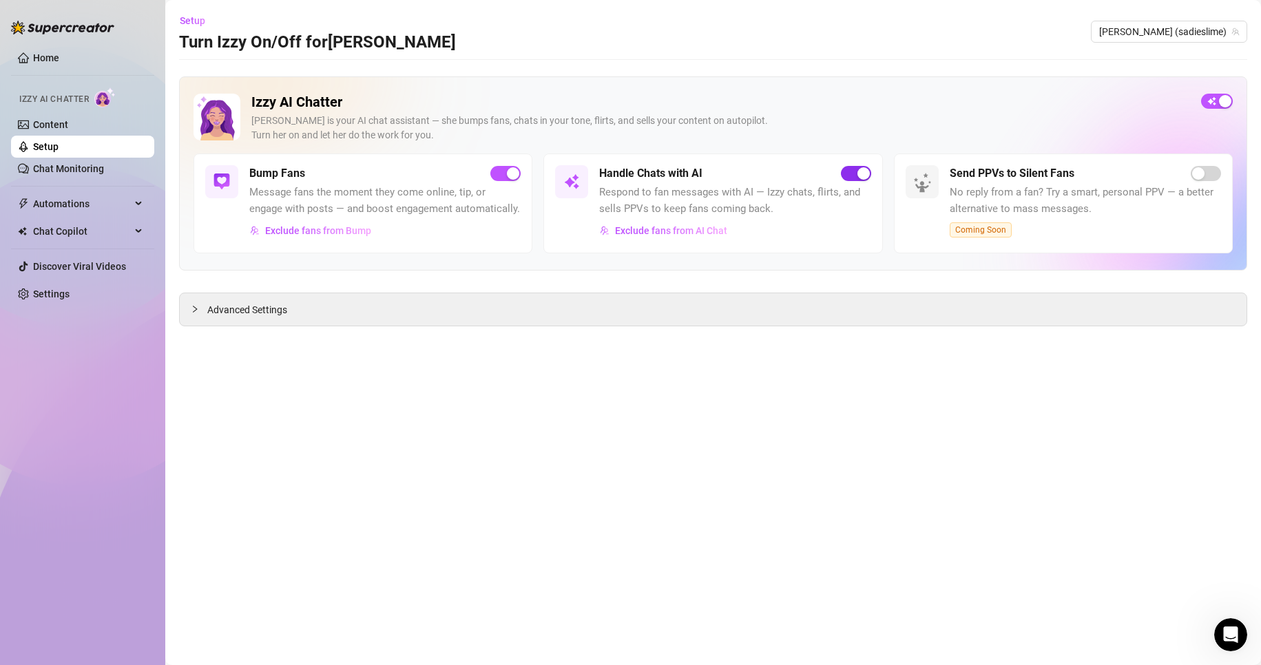
click at [848, 174] on span "button" at bounding box center [856, 173] width 30 height 15
